Goal: Contribute content: Add original content to the website for others to see

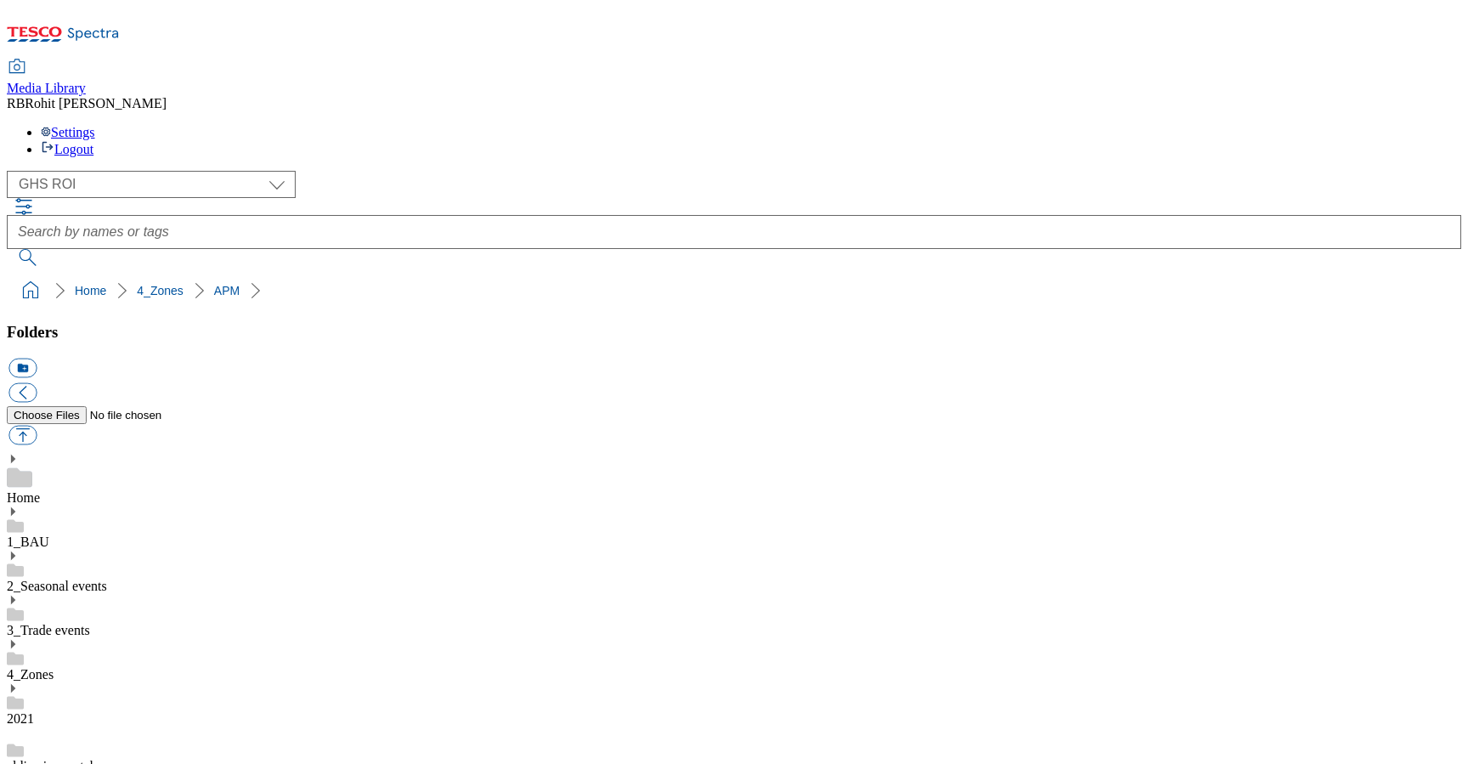
select select "flare-ghs-roi"
click at [97, 759] on link "aldi-price-match" at bounding box center [52, 766] width 90 height 14
click at [114, 453] on div "Home" at bounding box center [734, 479] width 1455 height 53
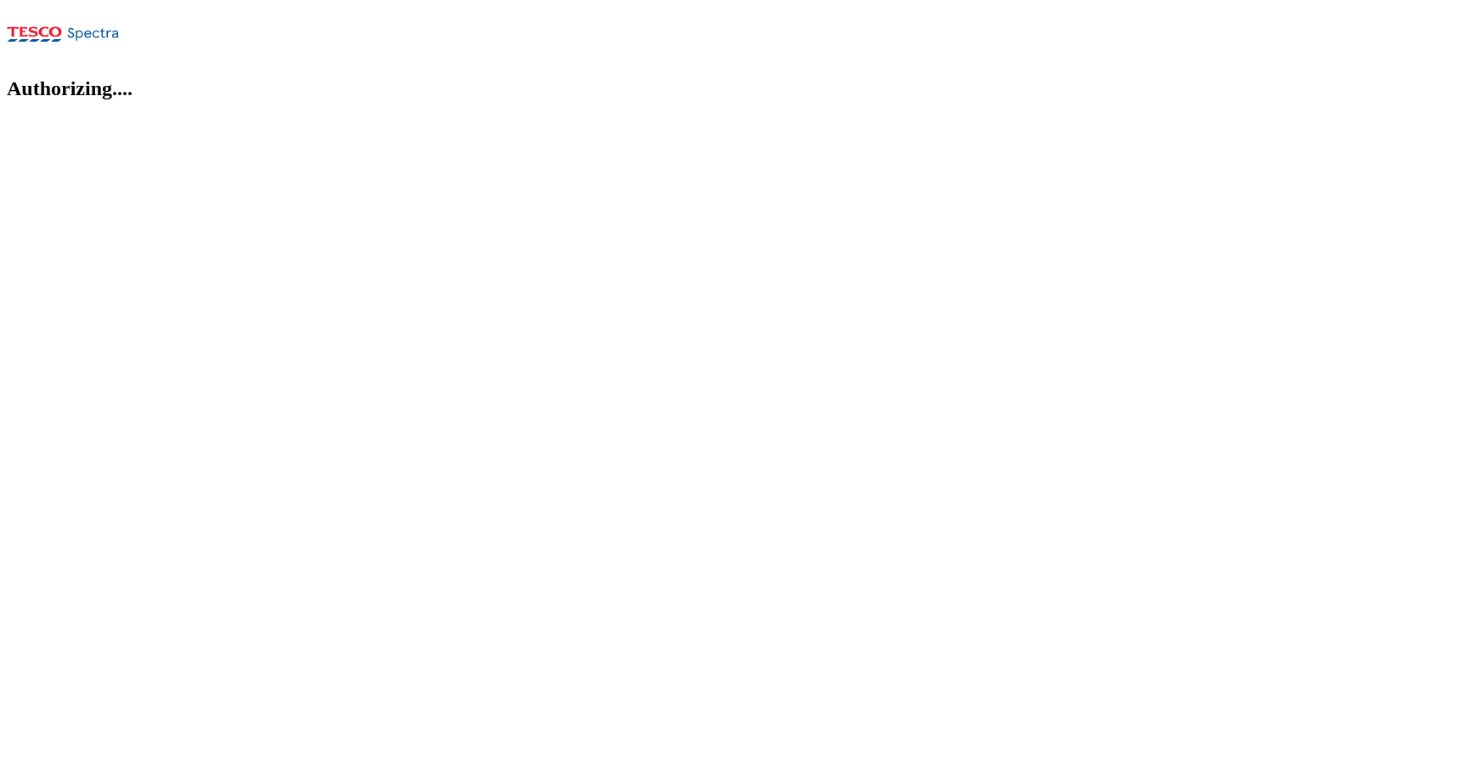
select select "flare-ghs-roi"
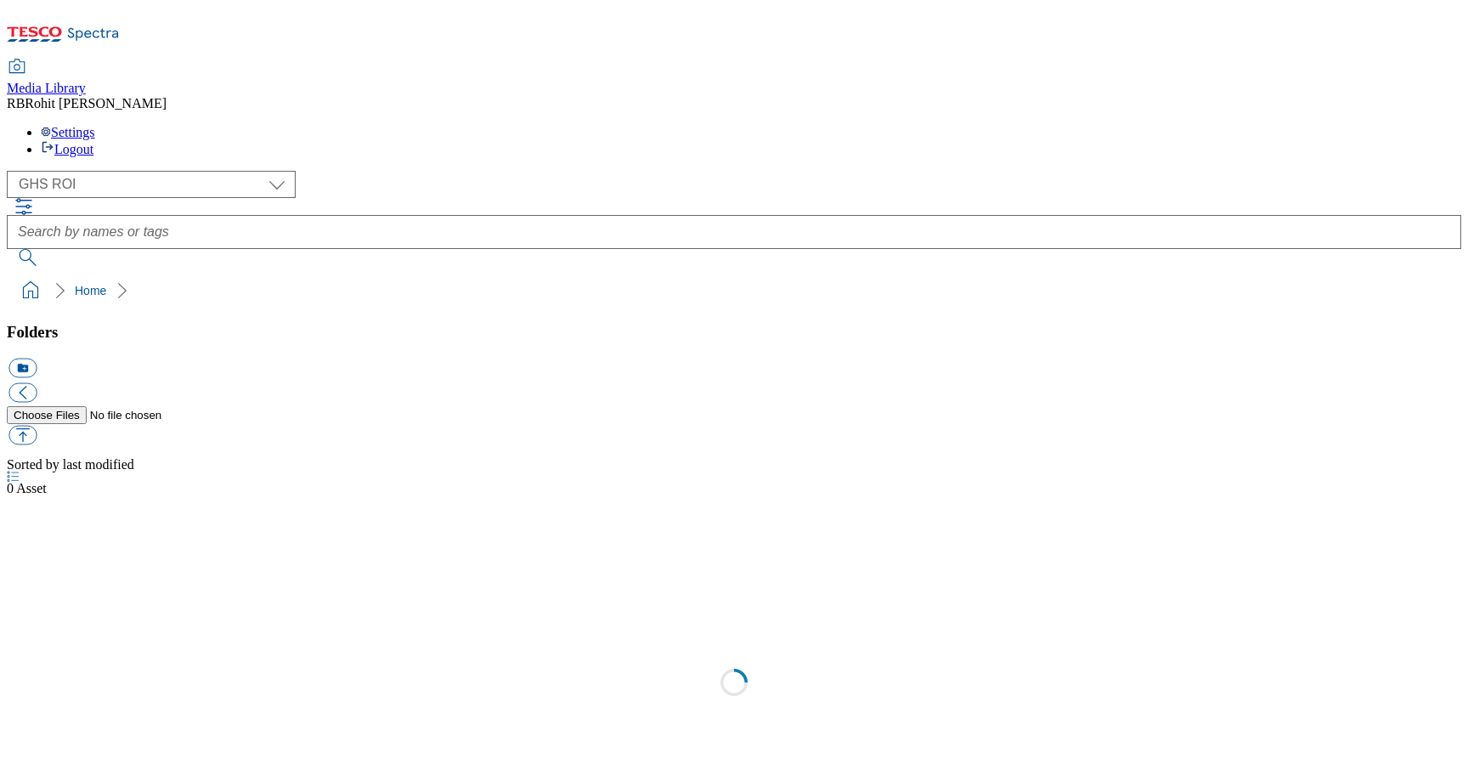
select select "flare-ghs-roi"
click at [54, 686] on link "4_Zones" at bounding box center [30, 693] width 47 height 14
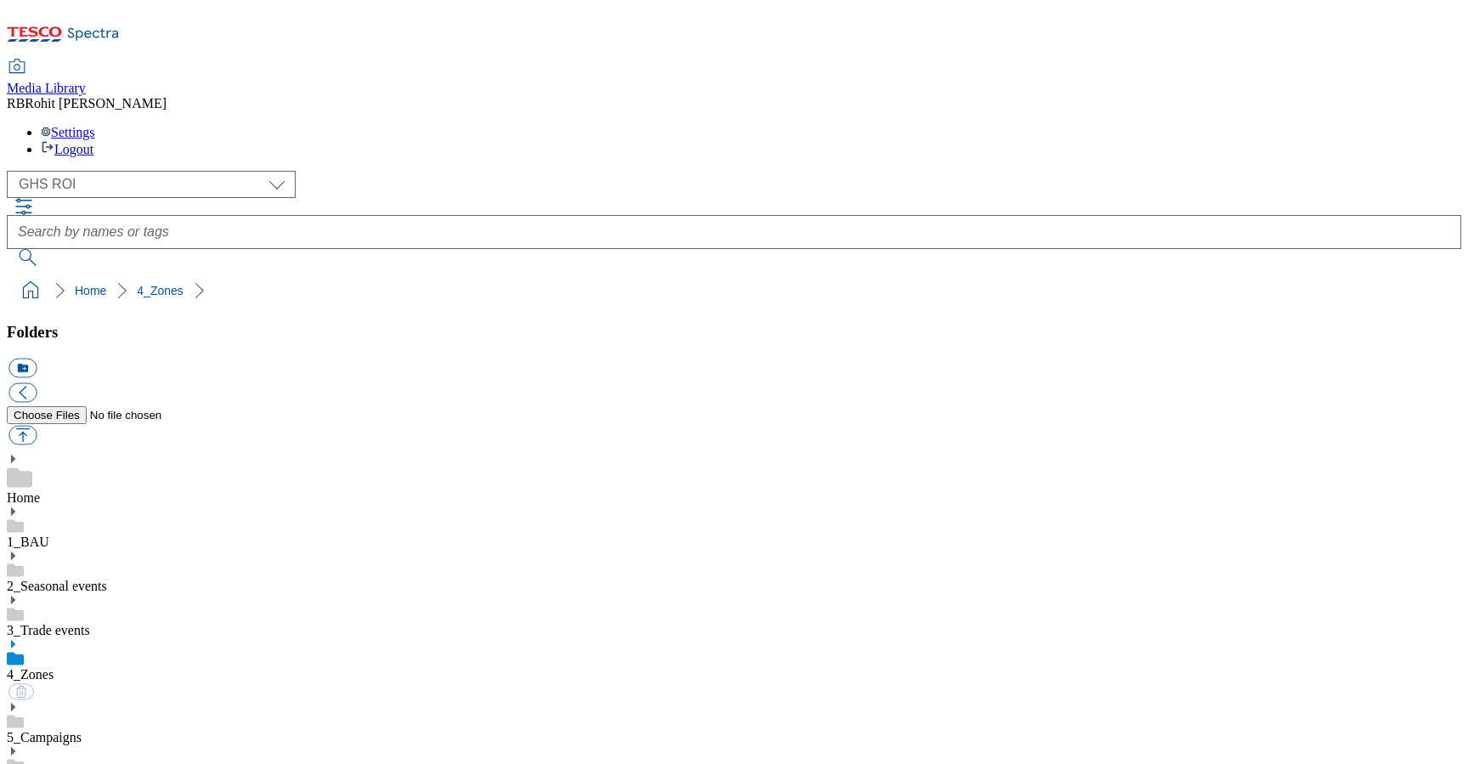
click at [15, 640] on use at bounding box center [13, 644] width 4 height 8
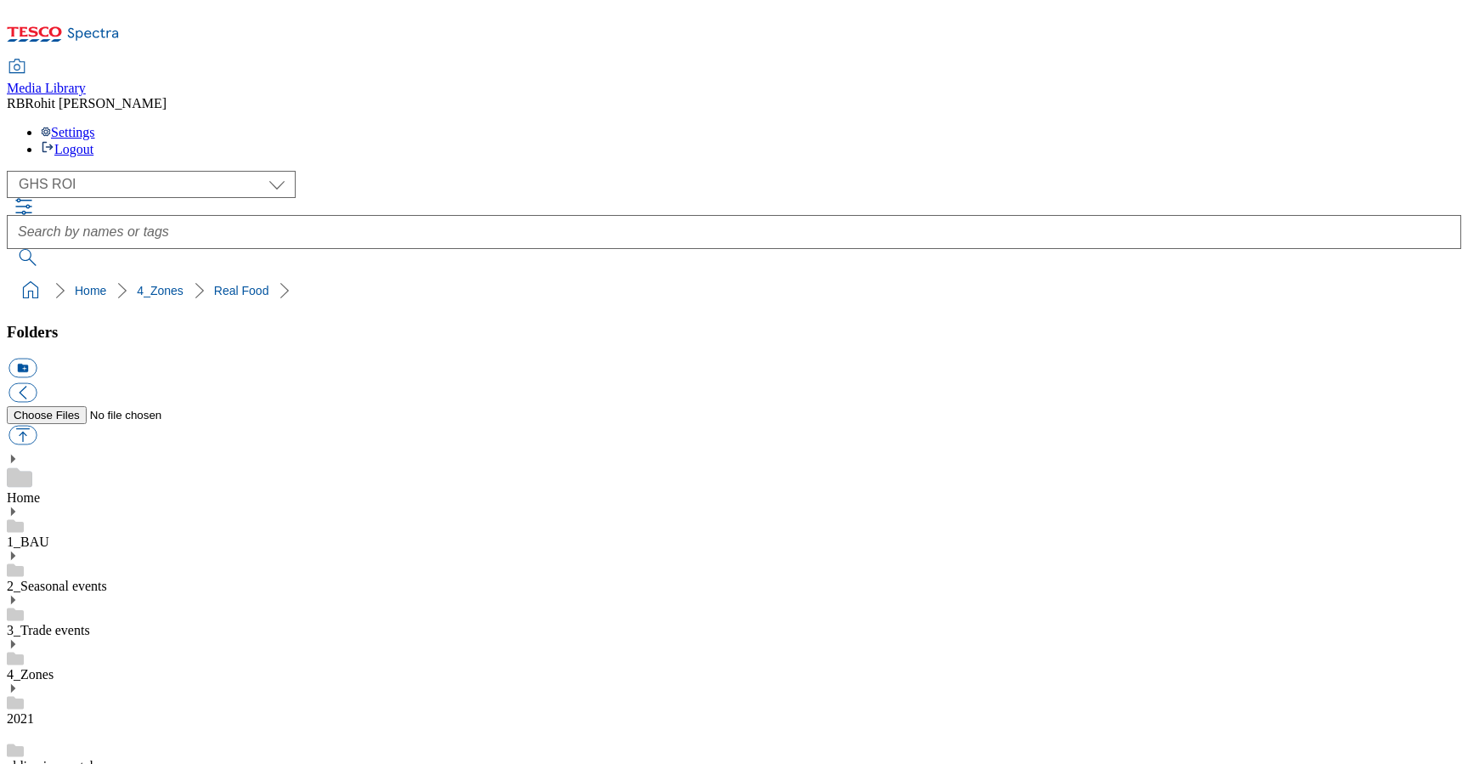
click at [37, 359] on button "icon_new_folder" at bounding box center [22, 369] width 28 height 20
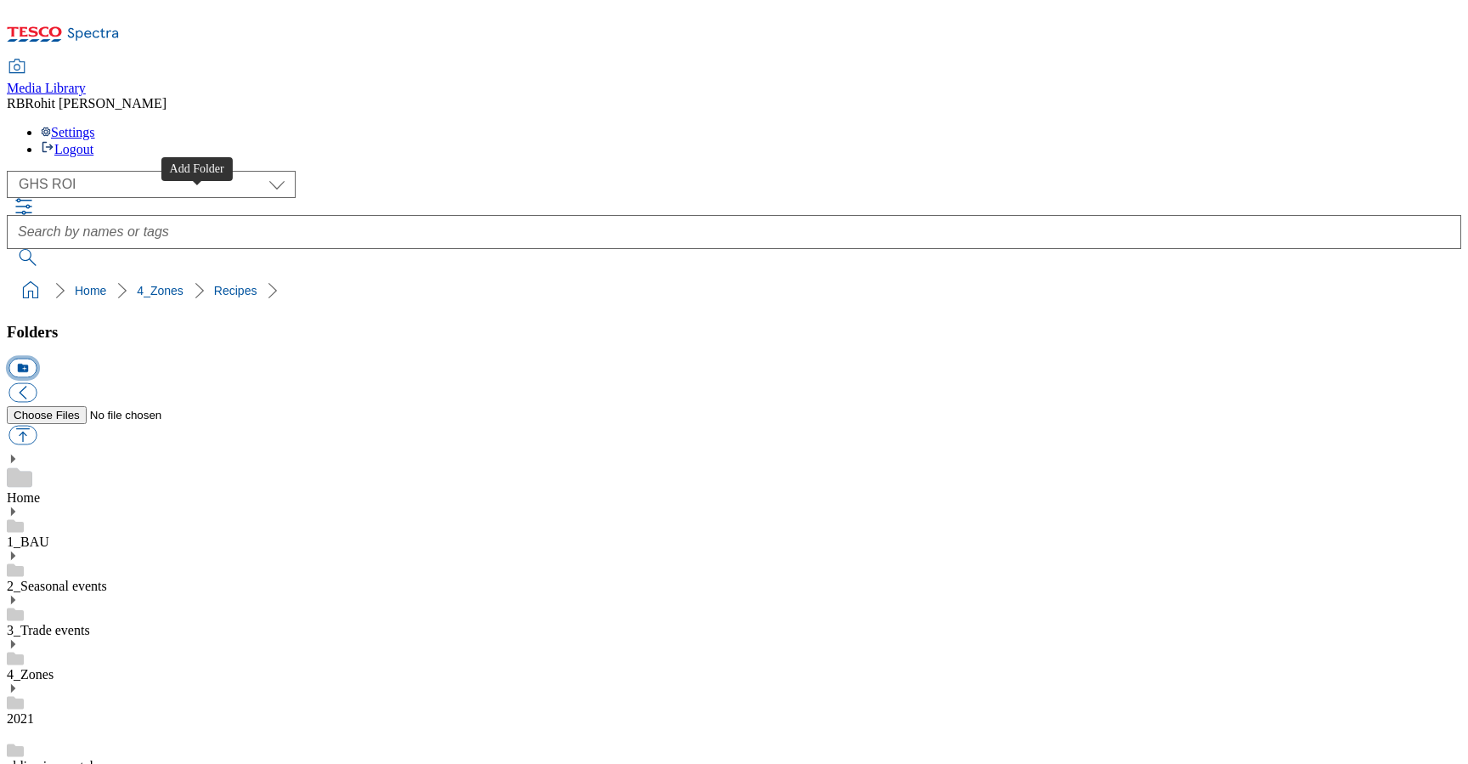
click at [37, 359] on button "icon_new_folder" at bounding box center [22, 369] width 28 height 20
type input "2534 header update"
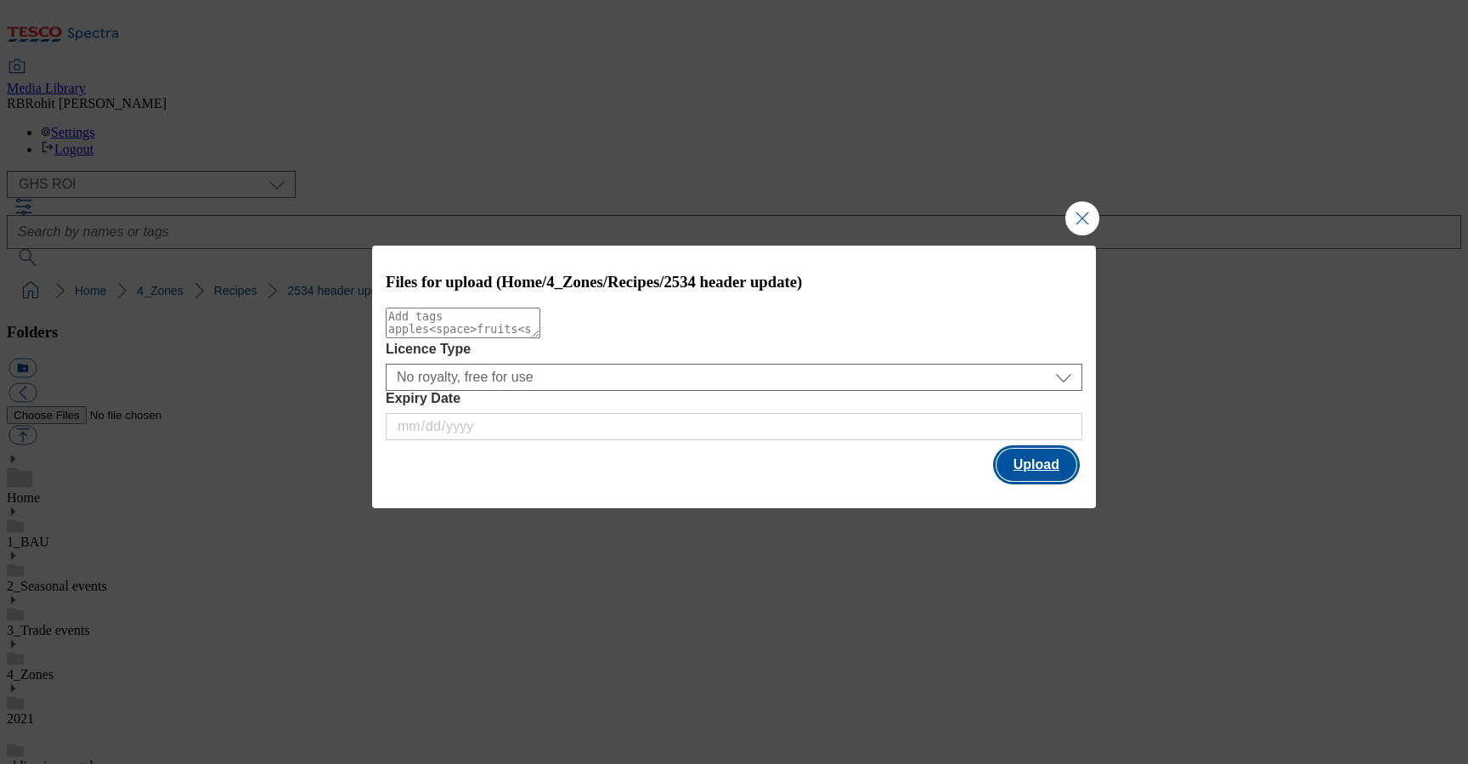
click at [1064, 464] on button "Upload" at bounding box center [1037, 465] width 80 height 32
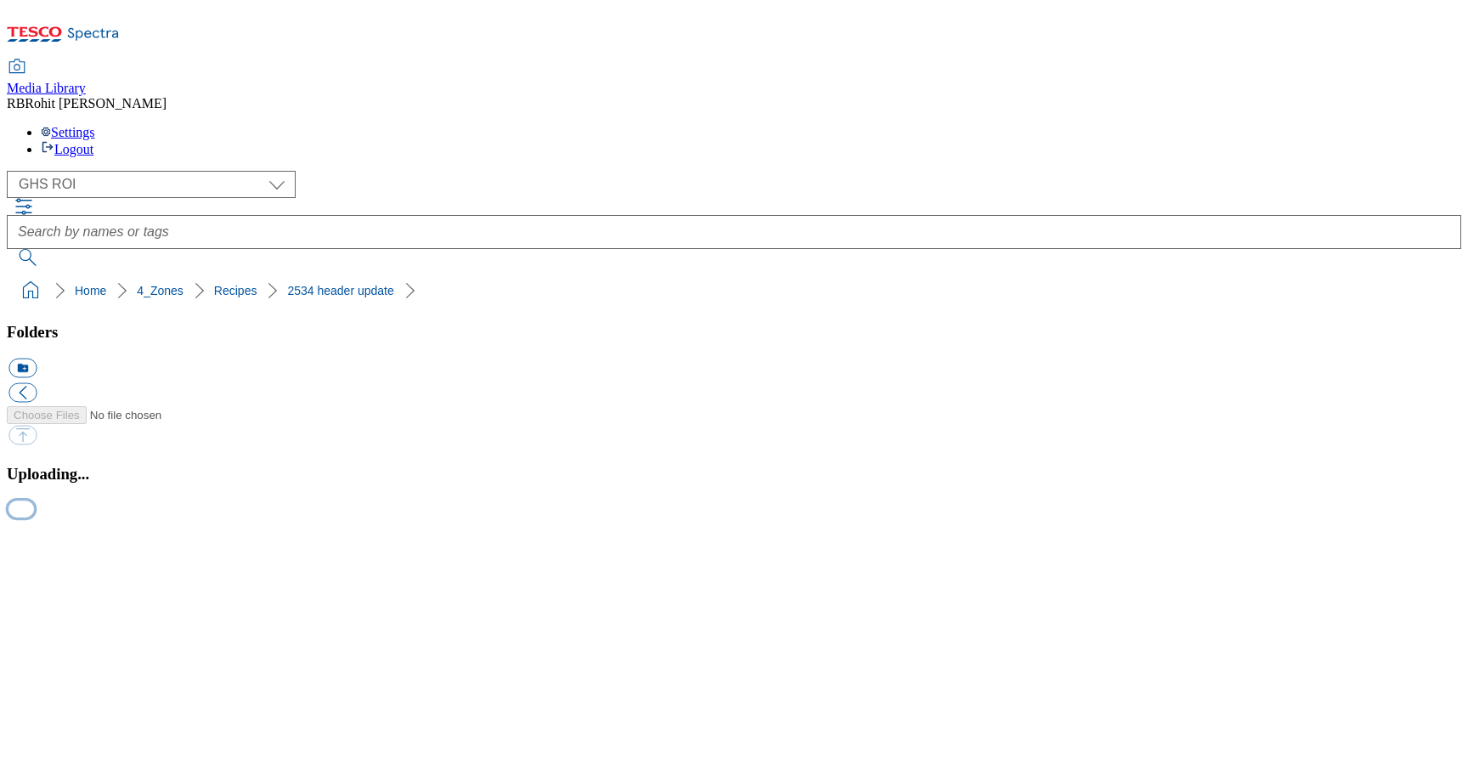
click at [34, 517] on button "button" at bounding box center [20, 509] width 25 height 16
click at [34, 535] on button "button" at bounding box center [20, 527] width 25 height 16
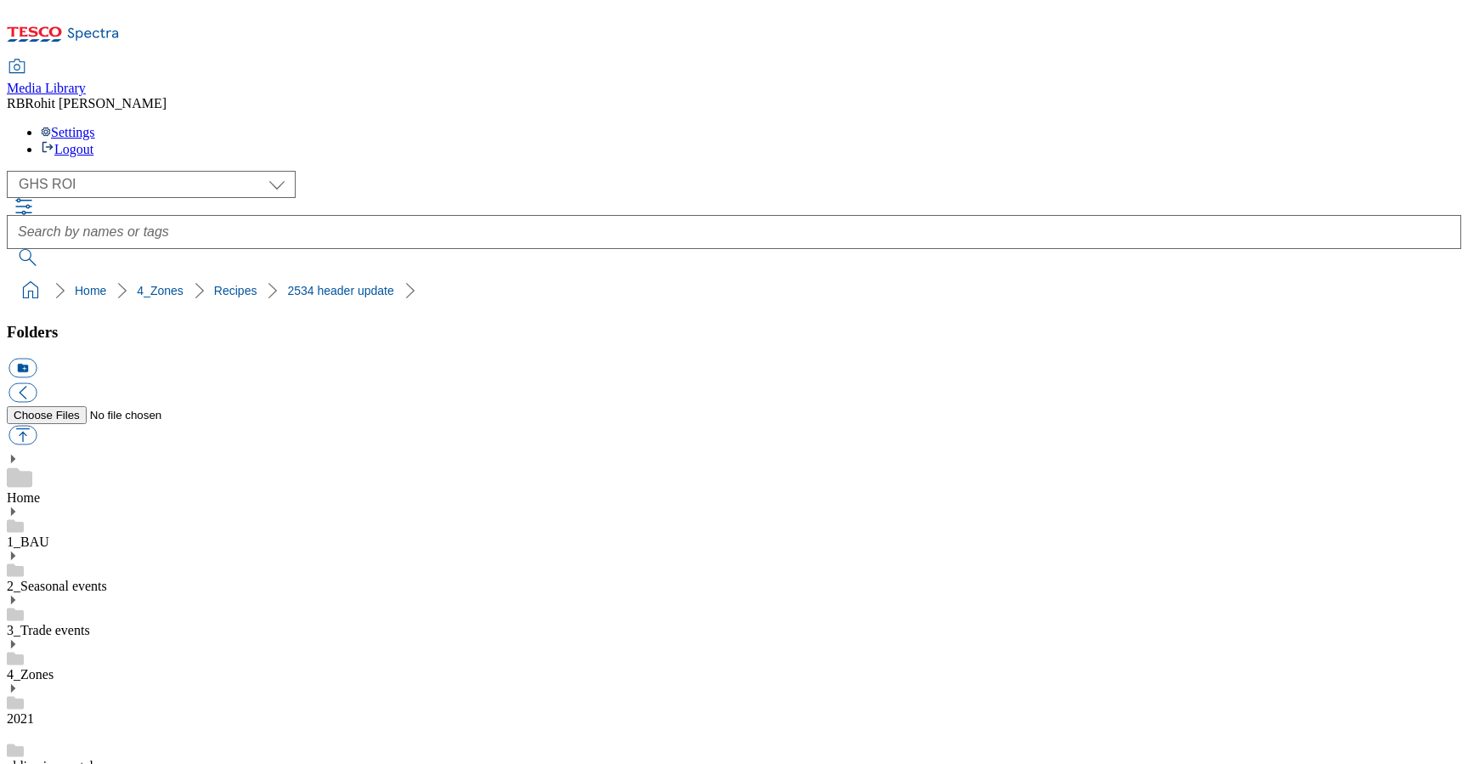
scroll to position [956, 0]
drag, startPoint x: 5, startPoint y: 166, endPoint x: 349, endPoint y: 164, distance: 344.2
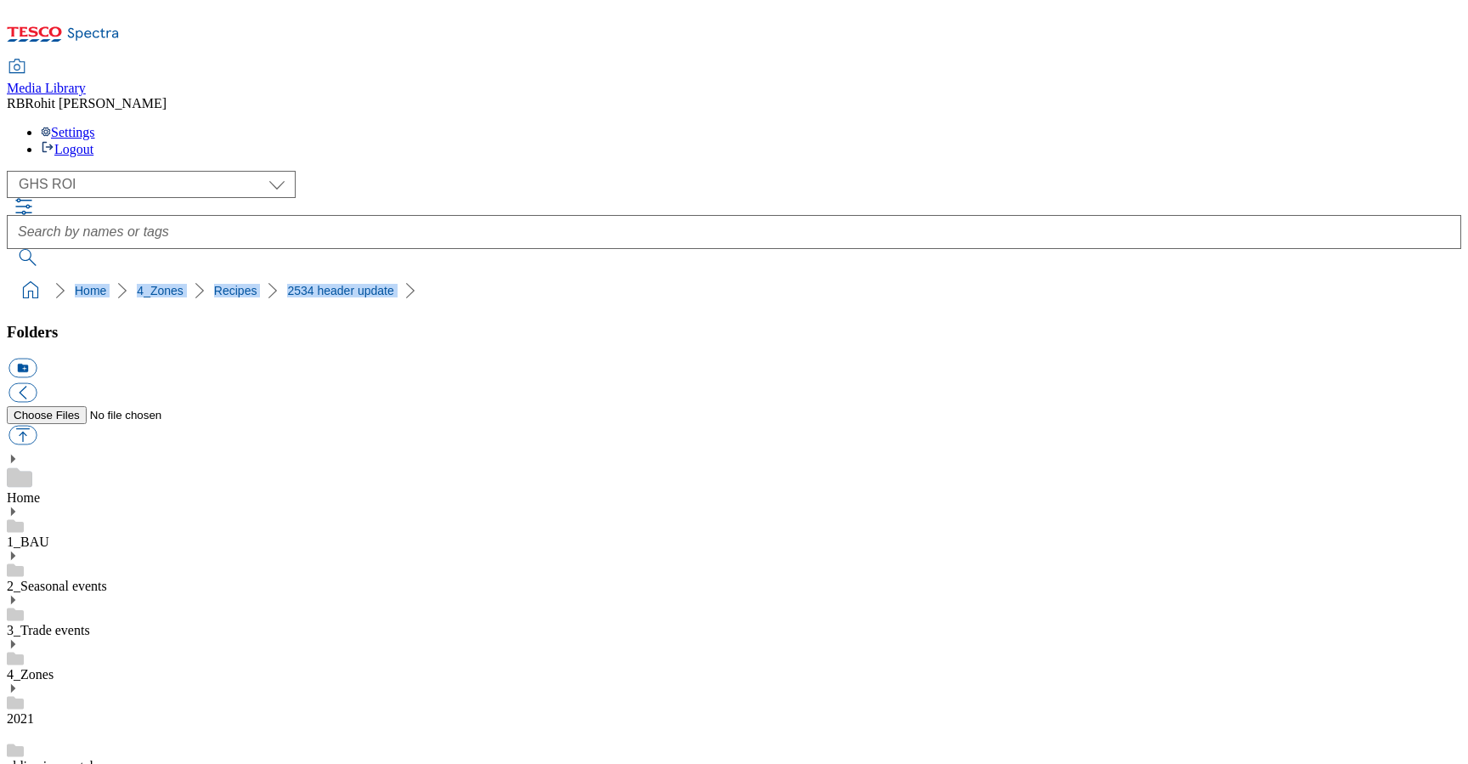
click at [349, 274] on nav "Home 4_Zones Recipes 2534 header update" at bounding box center [734, 290] width 1455 height 32
copy ol "Home 4_Zones Recipes 2534 header update"
click at [460, 274] on ol "Home 4_Zones Recipes 2534 header update" at bounding box center [739, 290] width 1445 height 32
